Goal: Task Accomplishment & Management: Manage account settings

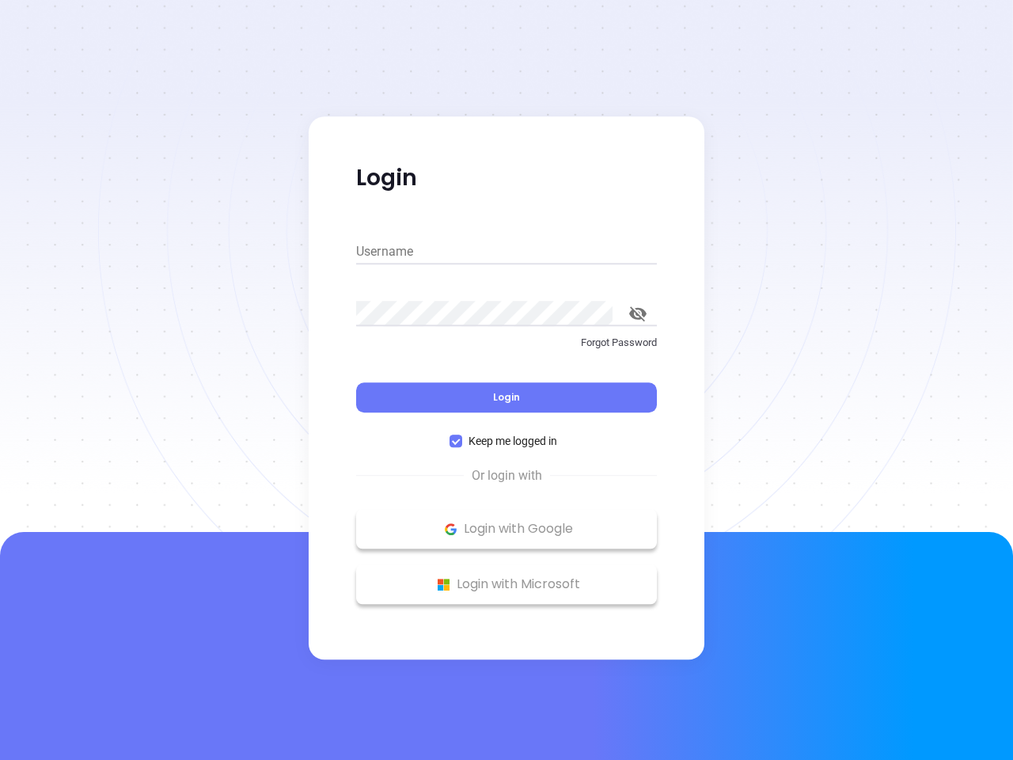
click at [507, 380] on div "Login" at bounding box center [506, 387] width 301 height 49
click at [507, 252] on input "Username" at bounding box center [506, 251] width 301 height 25
click at [638, 313] on icon "toggle password visibility" at bounding box center [637, 313] width 17 height 15
click at [507, 397] on span "Login" at bounding box center [506, 396] width 27 height 13
click at [507, 441] on span "Keep me logged in" at bounding box center [512, 440] width 101 height 17
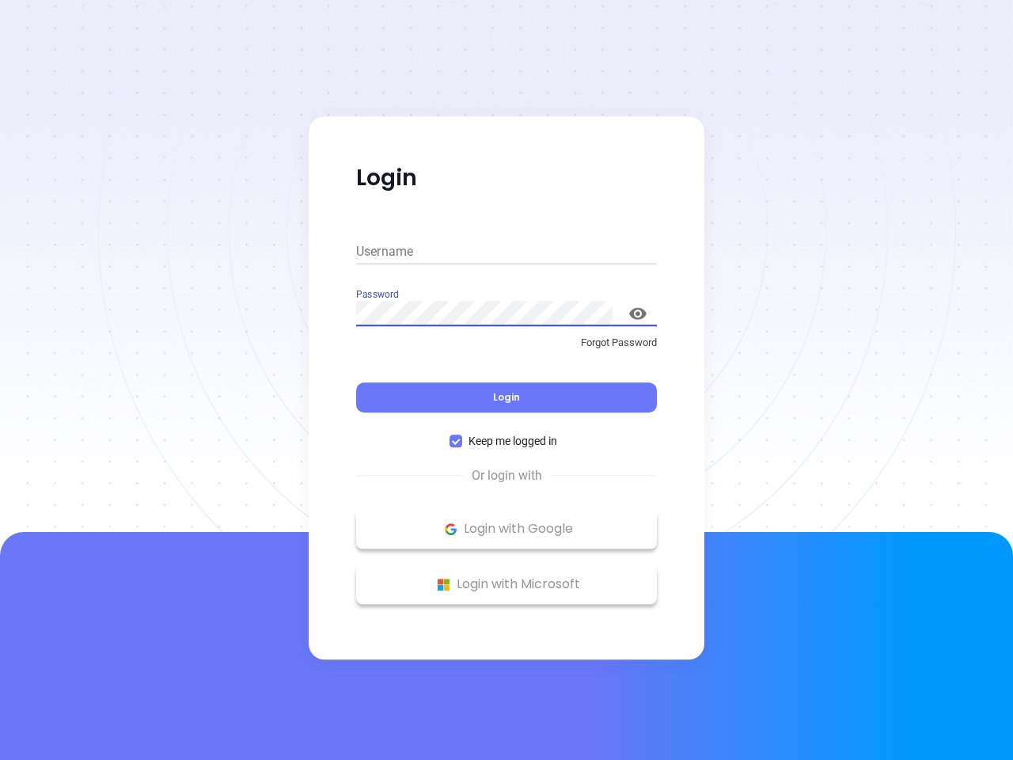
click at [462, 441] on input "Keep me logged in" at bounding box center [456, 441] width 13 height 13
checkbox input "false"
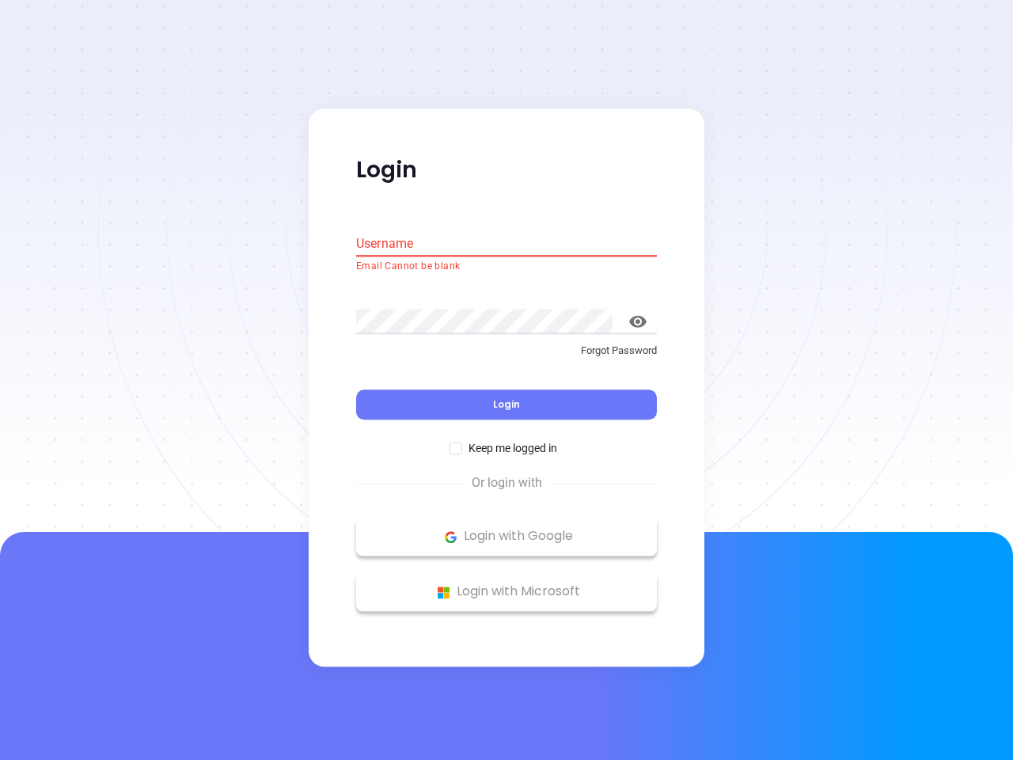
click at [507, 529] on p "Login with Google" at bounding box center [506, 537] width 285 height 24
click at [507, 584] on p "Login with Microsoft" at bounding box center [506, 592] width 285 height 24
